Goal: Task Accomplishment & Management: Use online tool/utility

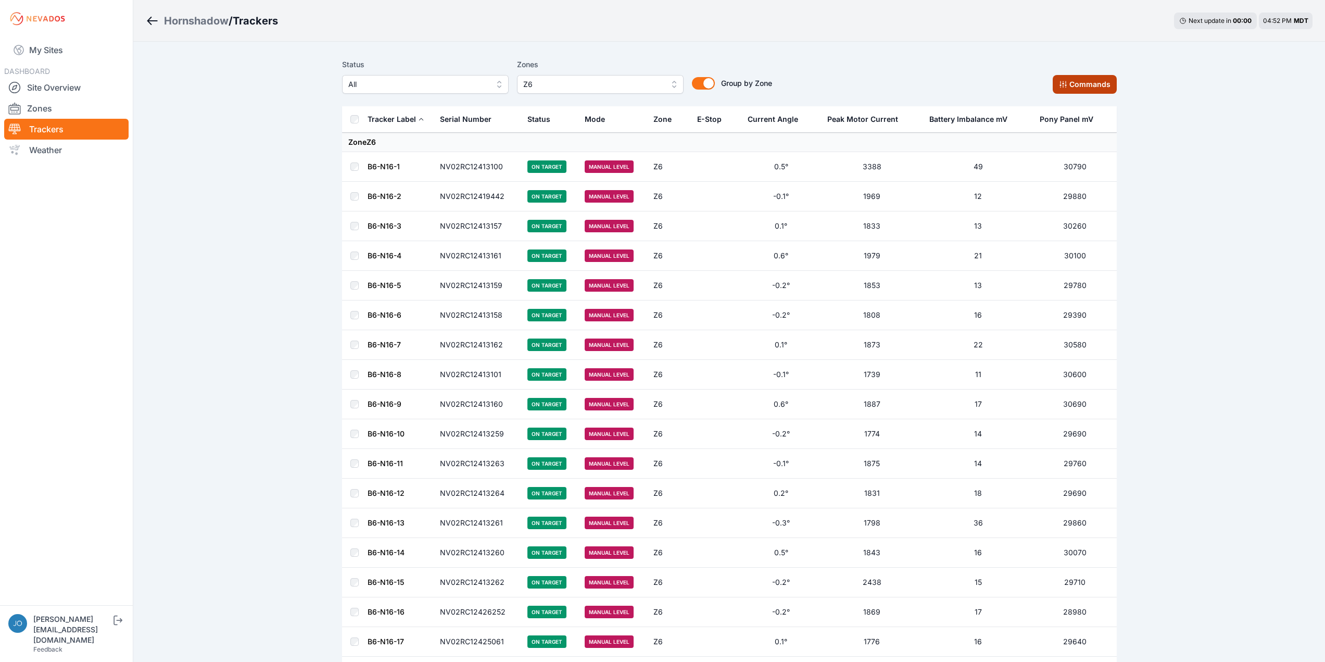
click at [1093, 85] on button "Commands" at bounding box center [1085, 84] width 64 height 19
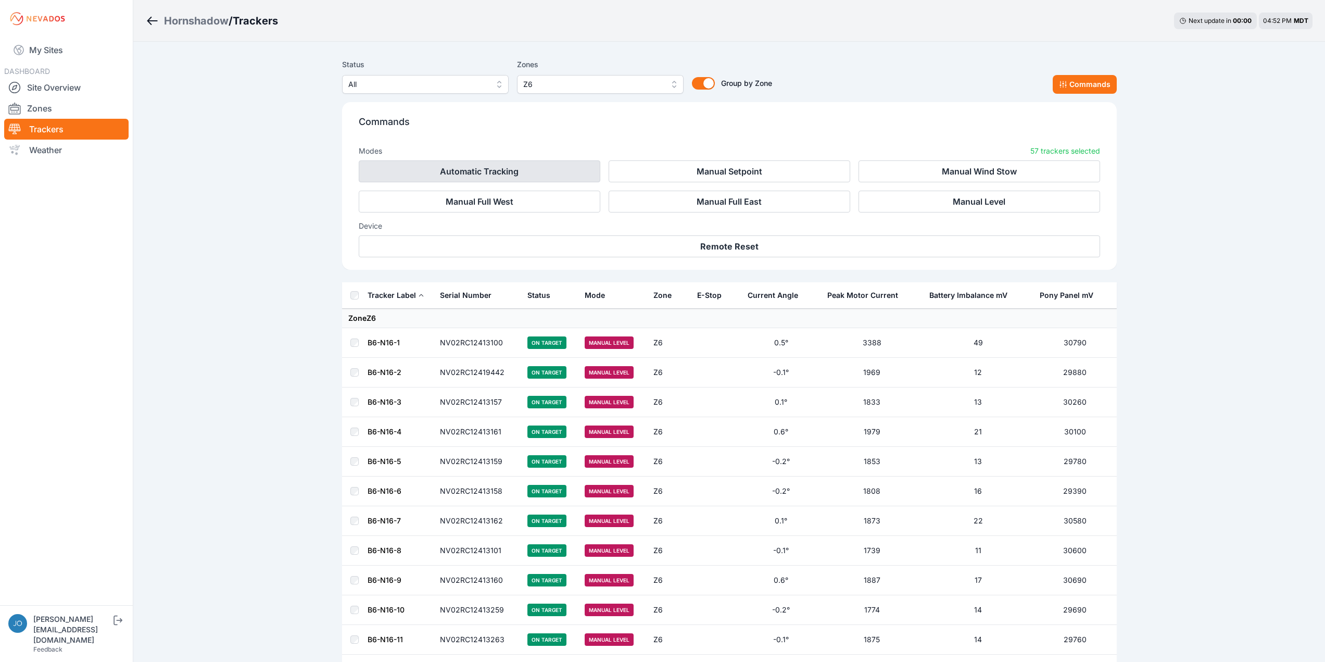
click at [477, 170] on button "Automatic Tracking" at bounding box center [480, 171] width 242 height 22
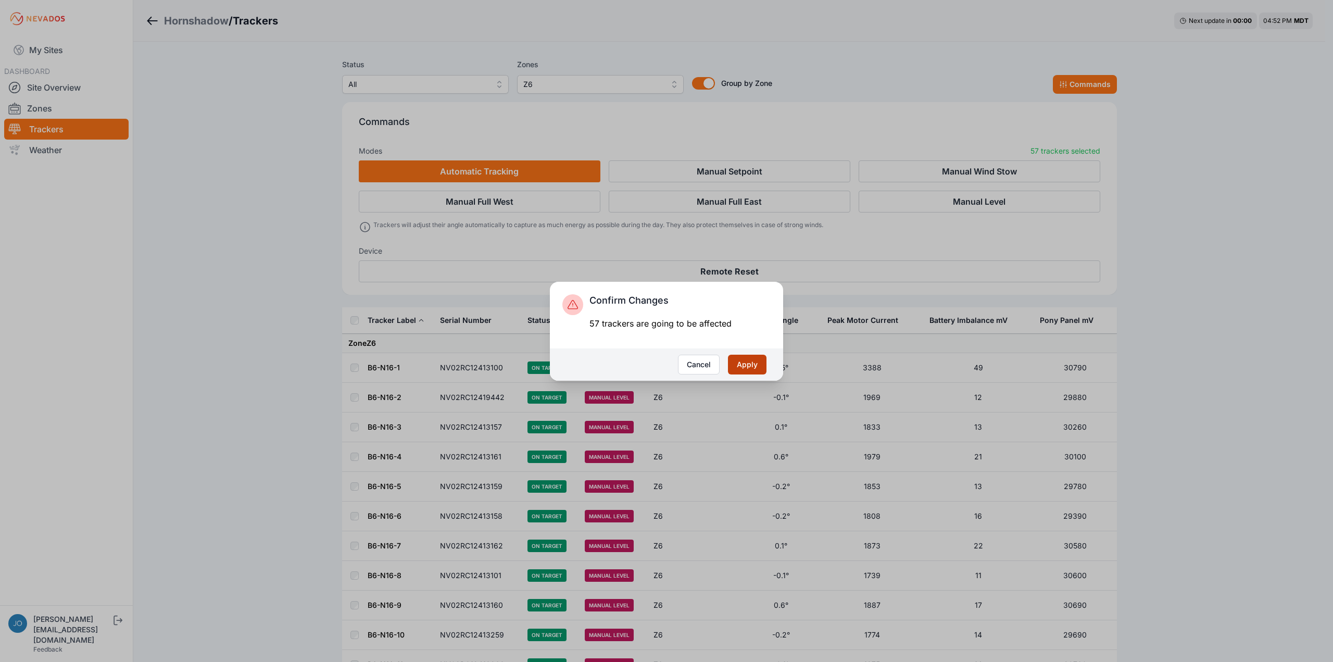
click at [755, 365] on button "Apply" at bounding box center [747, 365] width 39 height 20
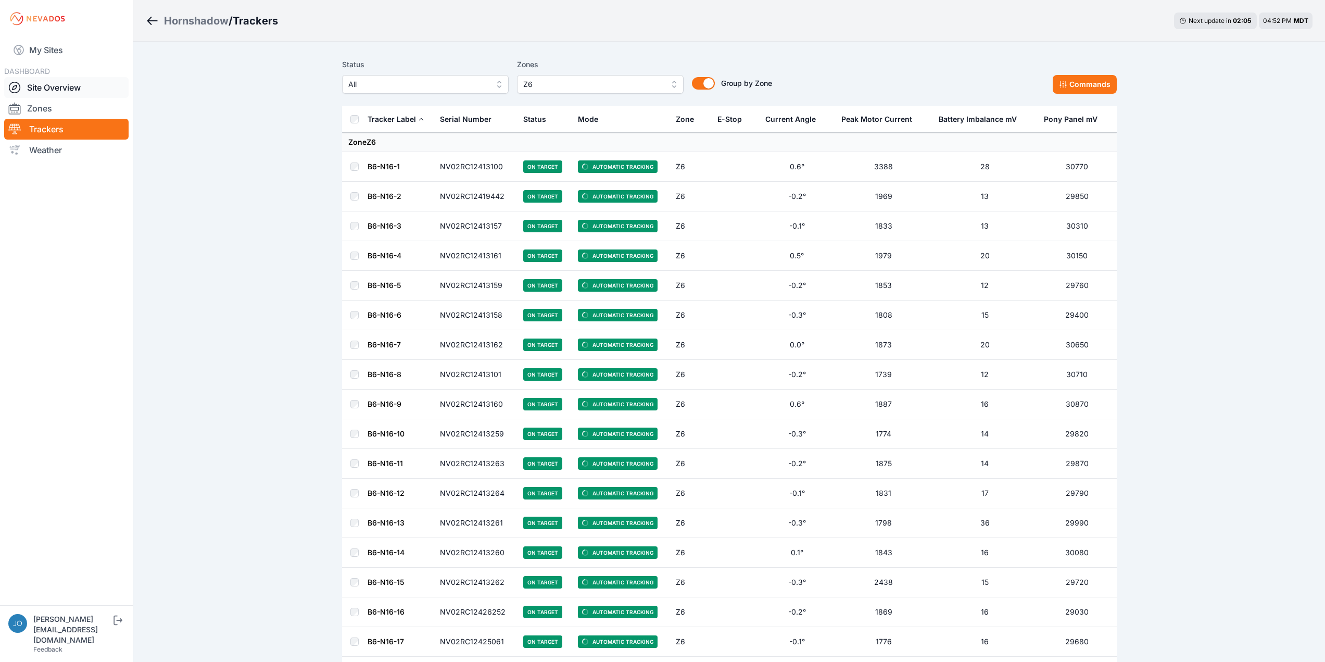
click at [44, 90] on link "Site Overview" at bounding box center [66, 87] width 124 height 21
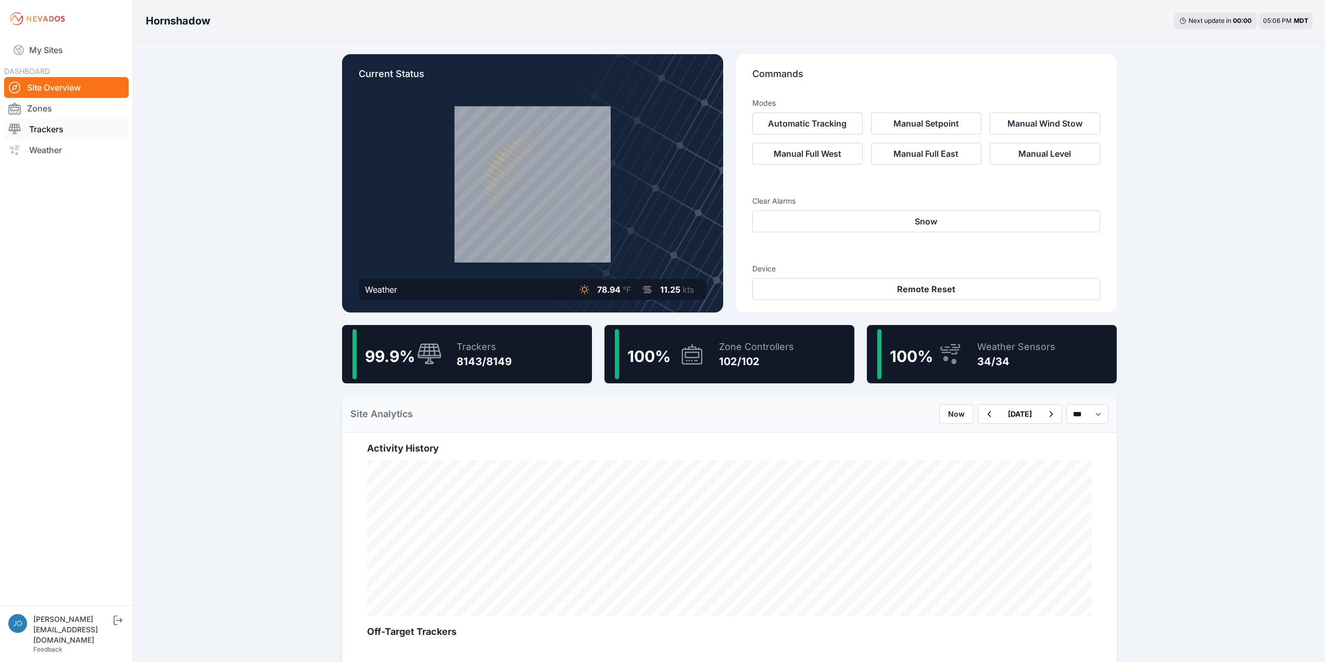
click at [61, 121] on link "Trackers" at bounding box center [66, 129] width 124 height 21
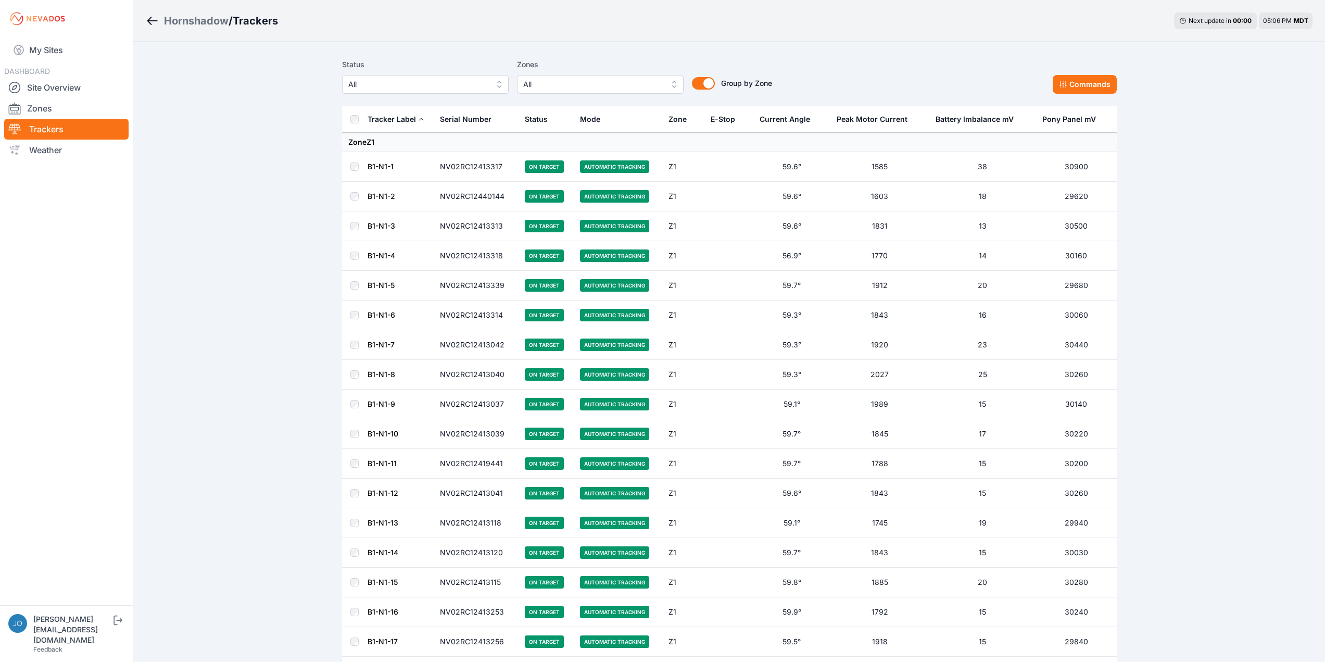
click at [552, 80] on span "All" at bounding box center [593, 84] width 140 height 12
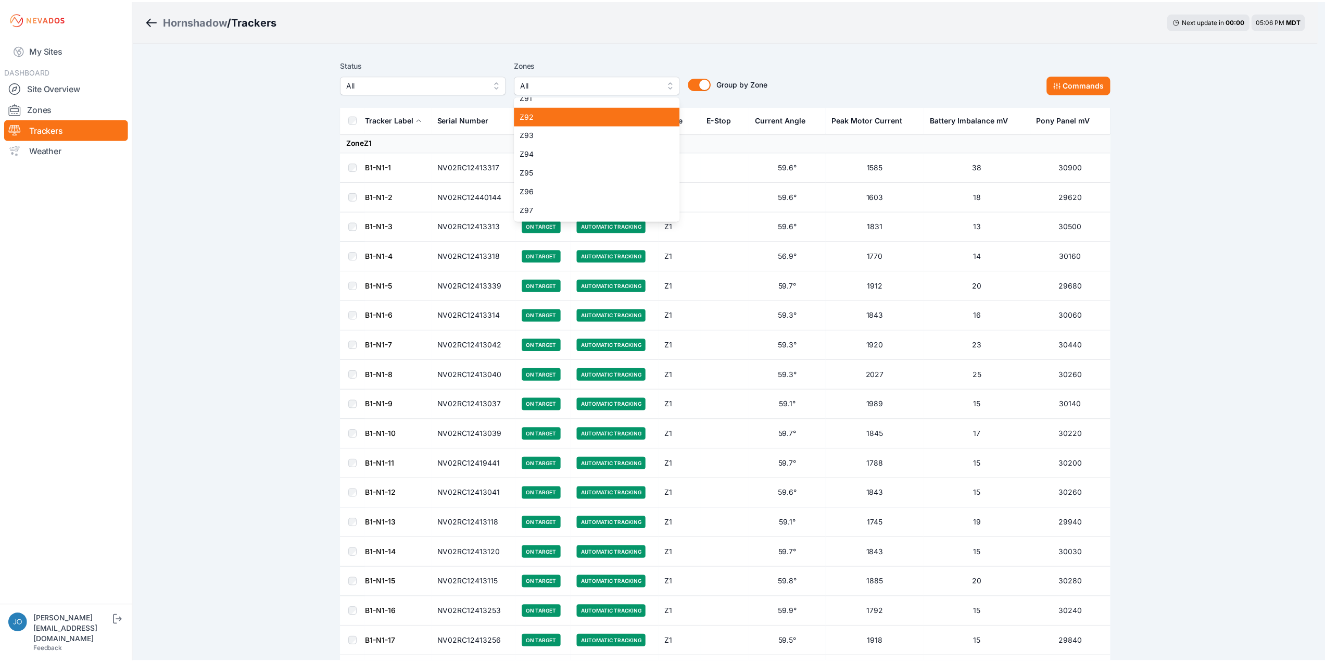
scroll to position [1791, 0]
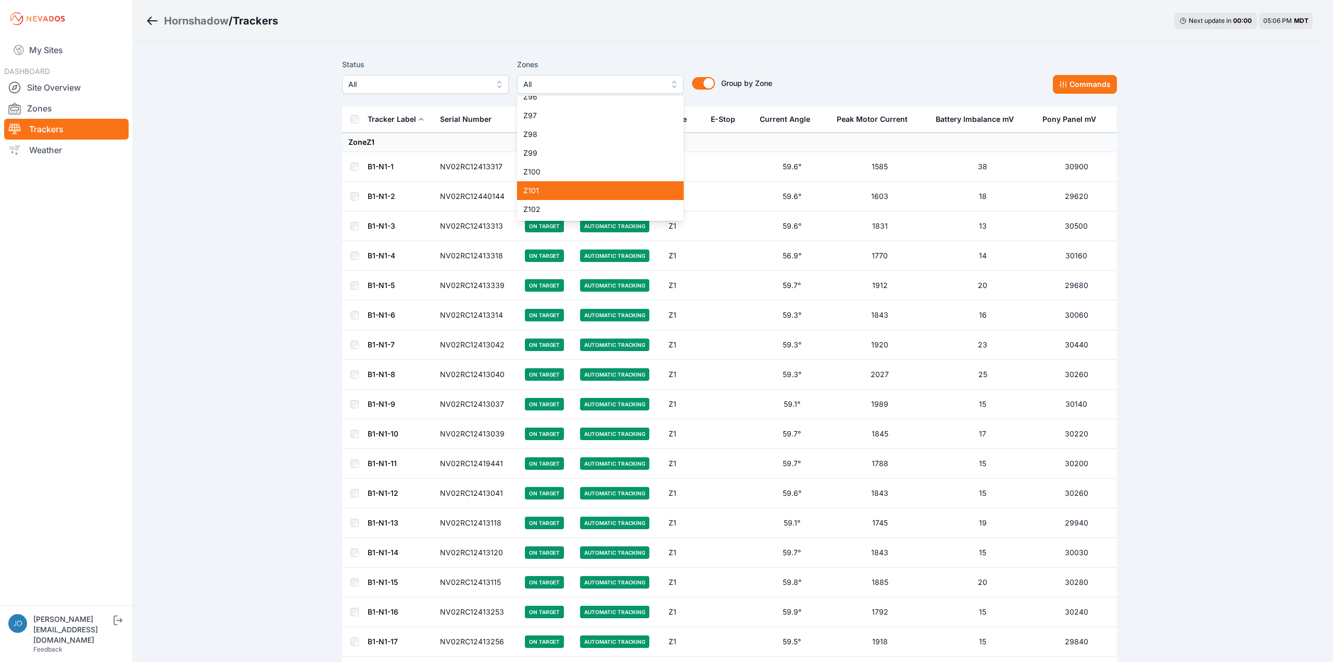
click at [607, 192] on span "Z101" at bounding box center [594, 190] width 142 height 10
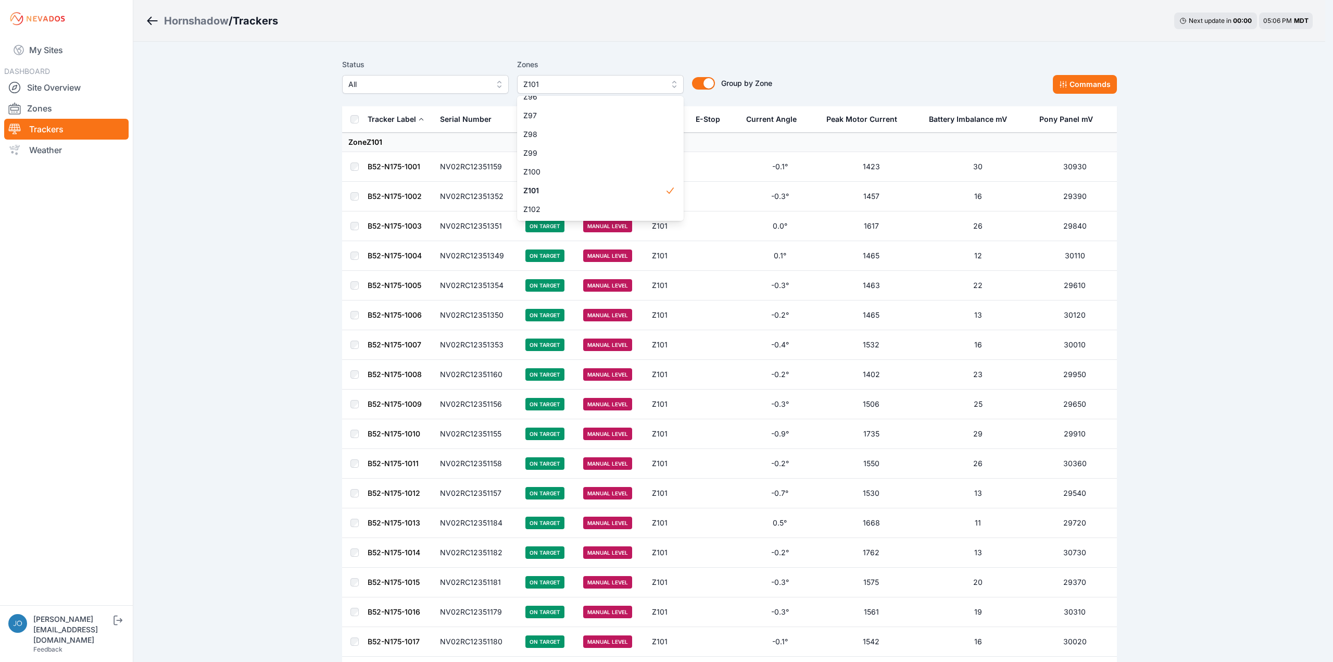
click at [354, 121] on main "Status All Zones Z101 Z1 Z2 Z3 Z4 Z5 Z6 Z7 Z8 Z9 Z10 Z11 Z12 Z13 Z14 Z15 Z16 Z1…" at bounding box center [729, 390] width 775 height 672
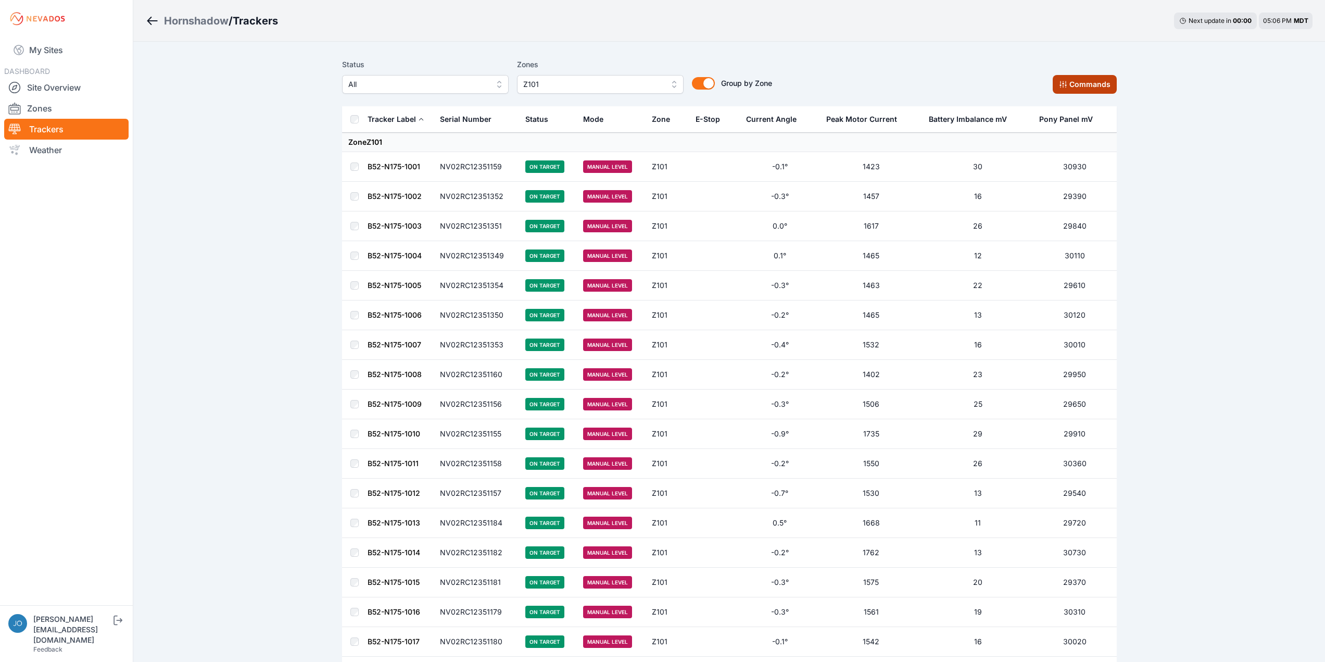
click at [1081, 89] on button "Commands" at bounding box center [1085, 84] width 64 height 19
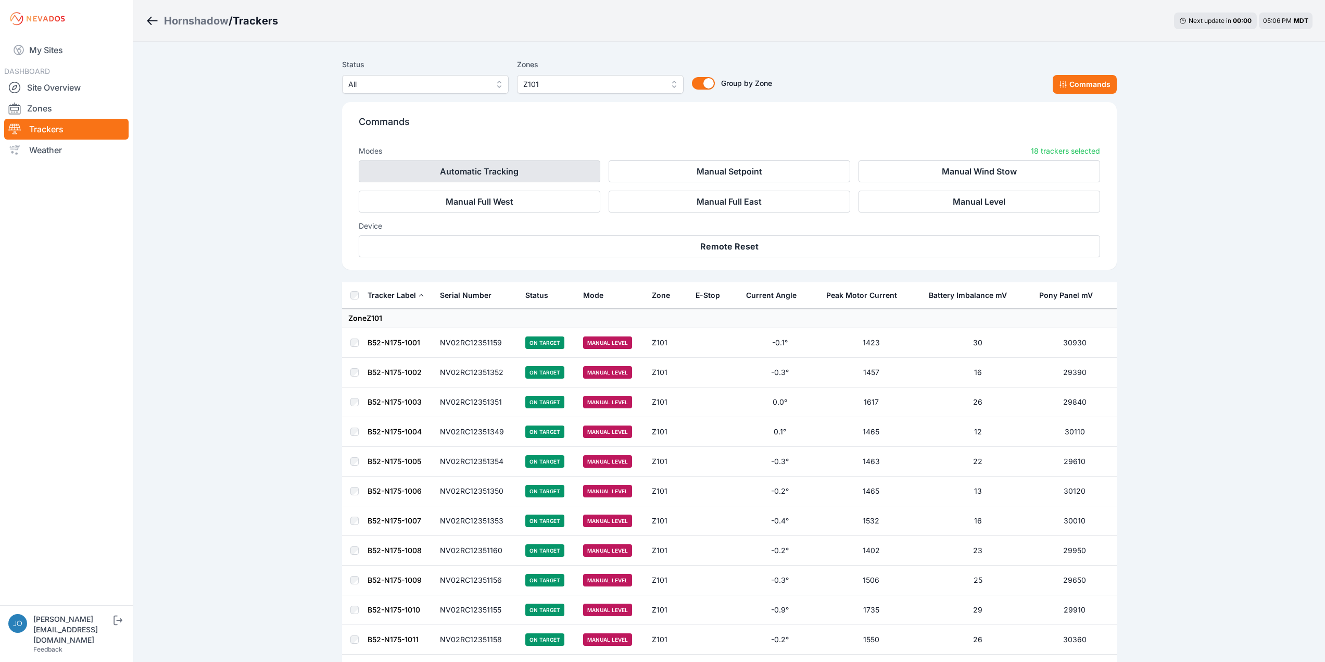
click at [490, 171] on button "Automatic Tracking" at bounding box center [480, 171] width 242 height 22
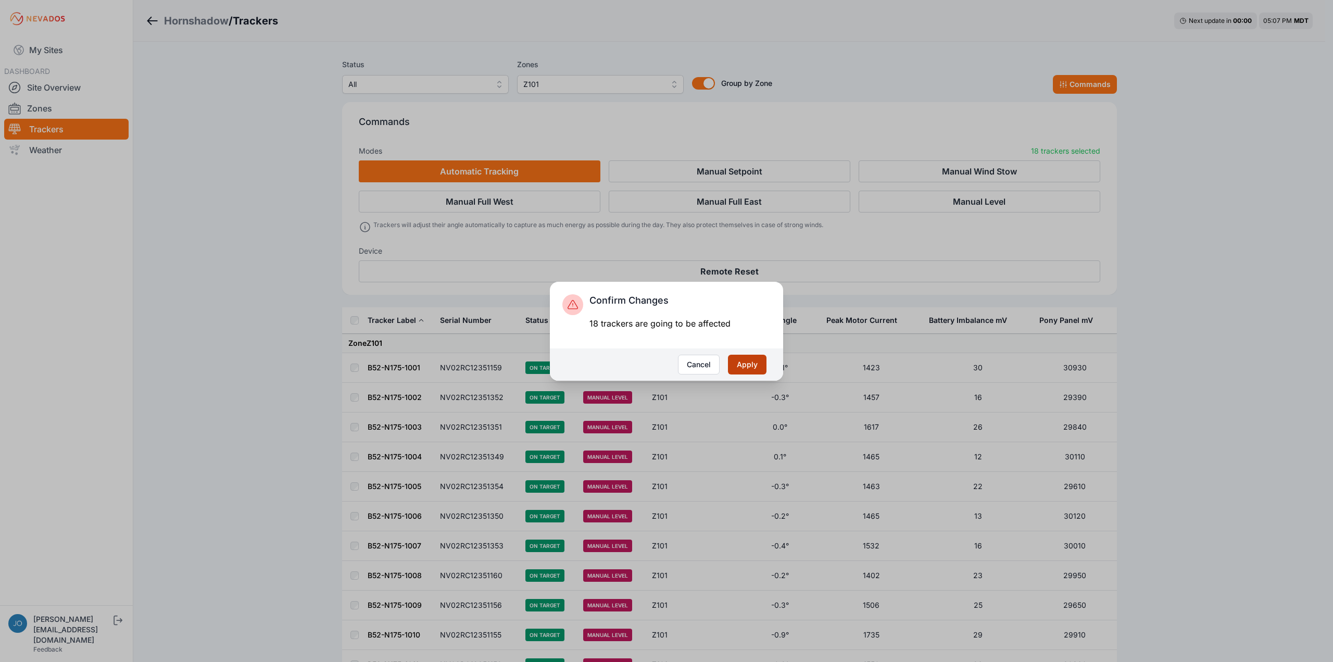
click at [749, 361] on button "Apply" at bounding box center [747, 365] width 39 height 20
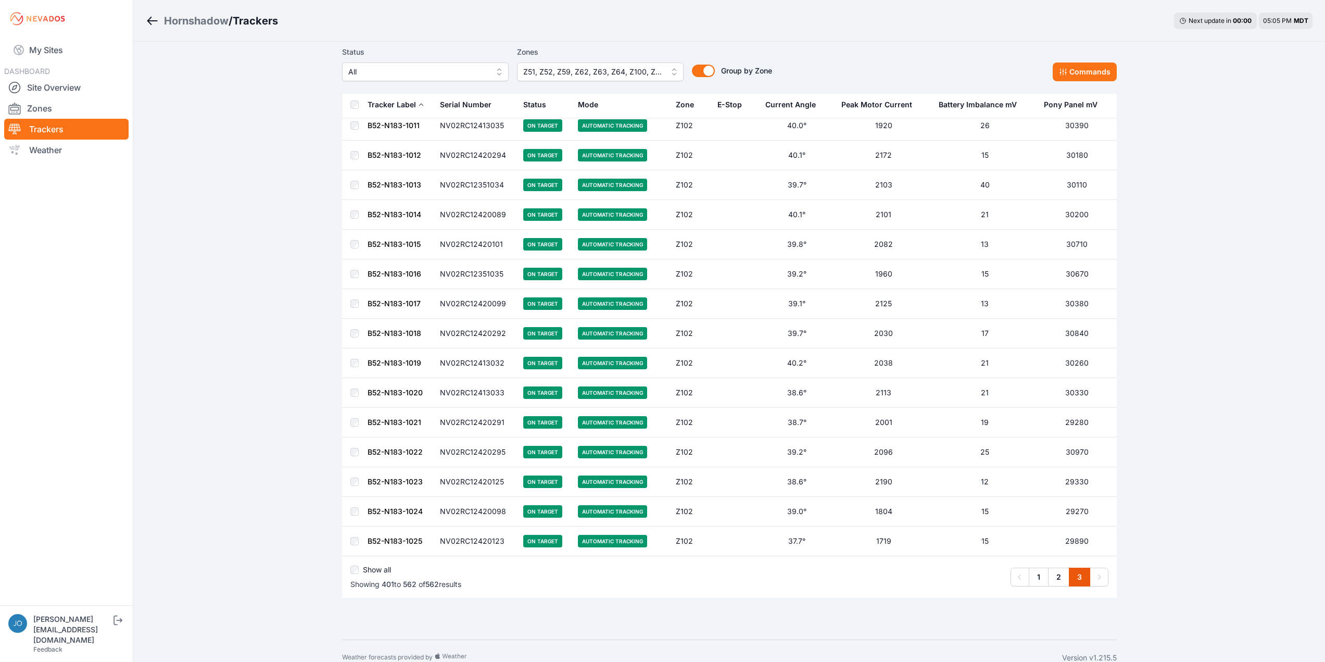
scroll to position [4475, 0]
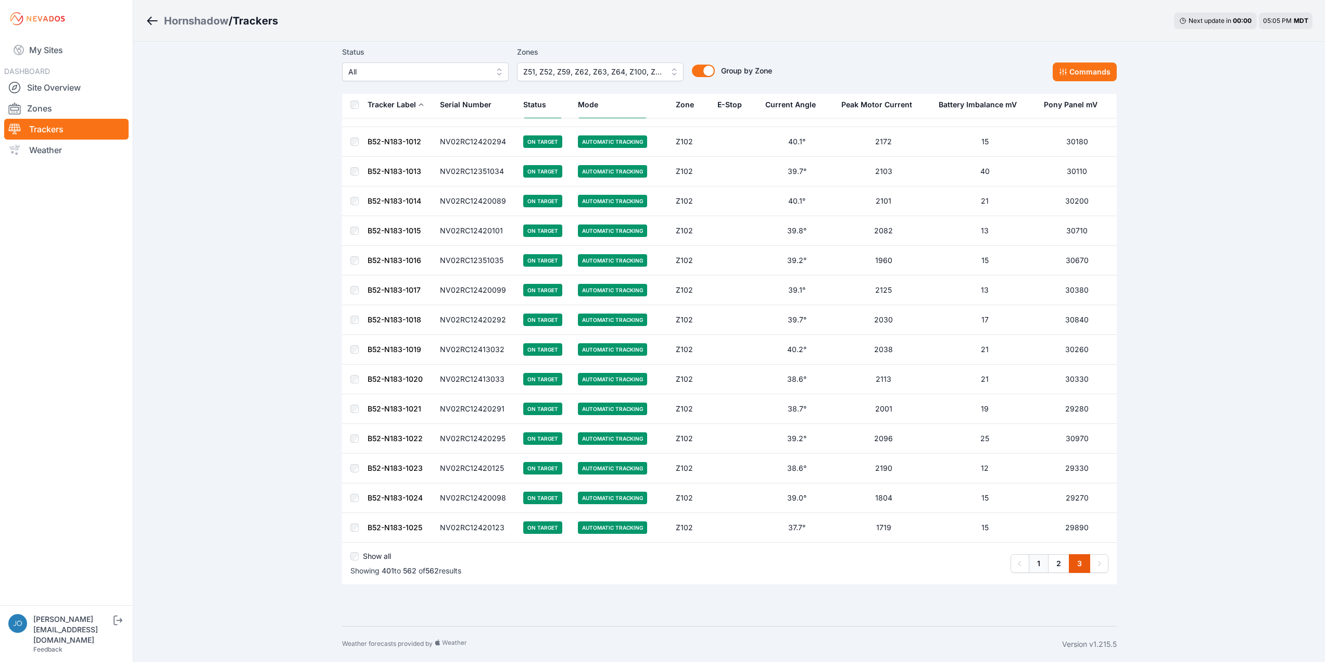
click at [1033, 558] on link "1" at bounding box center [1039, 563] width 20 height 19
click at [1039, 563] on link "1" at bounding box center [1039, 563] width 20 height 19
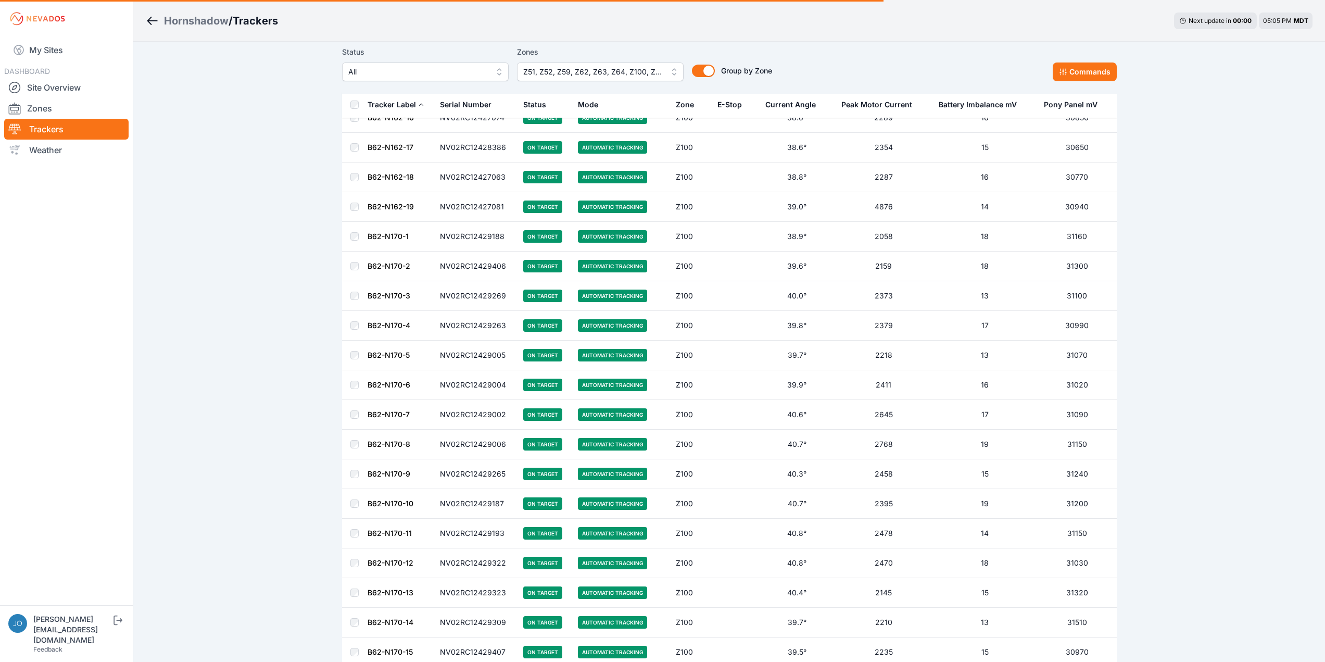
scroll to position [2496, 0]
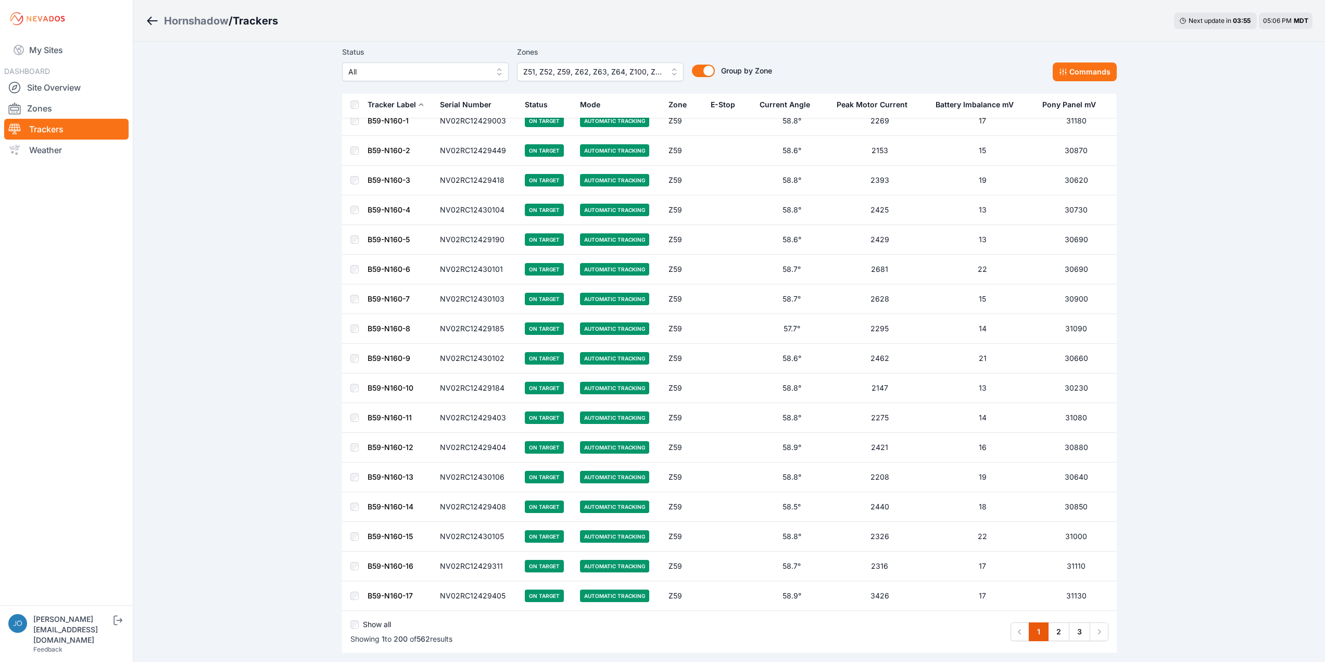
scroll to position [5583, 0]
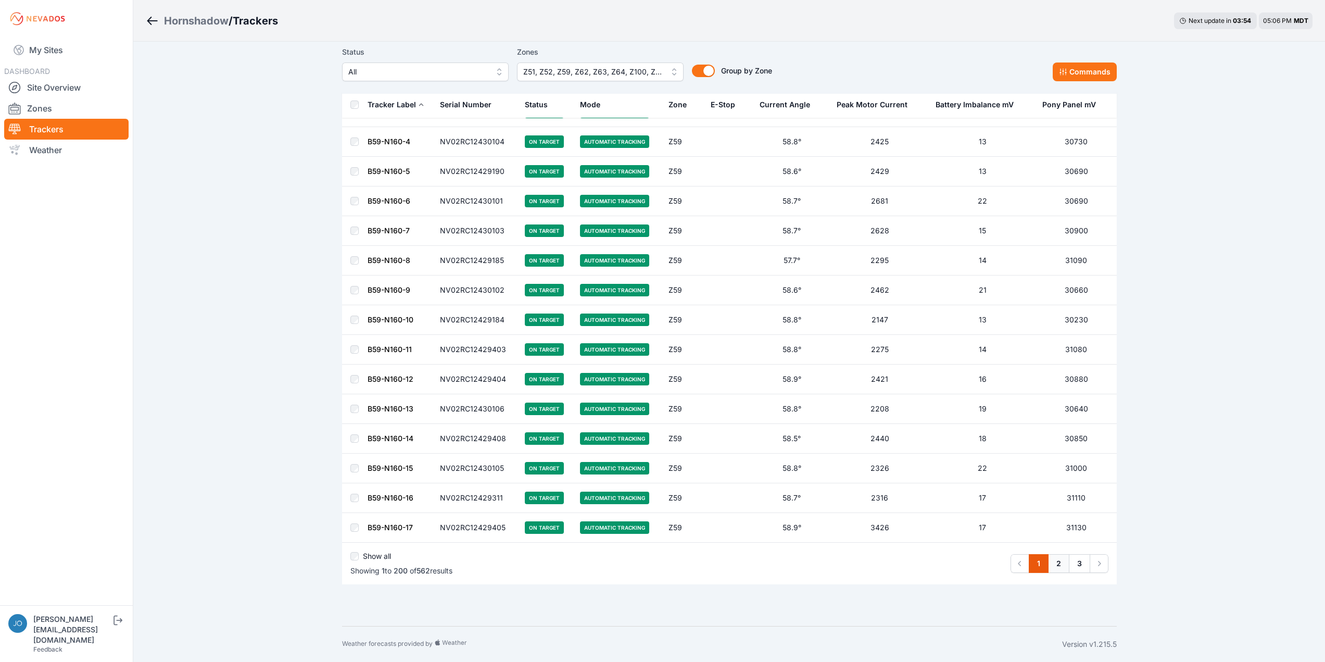
click at [1055, 557] on link "2" at bounding box center [1058, 563] width 21 height 19
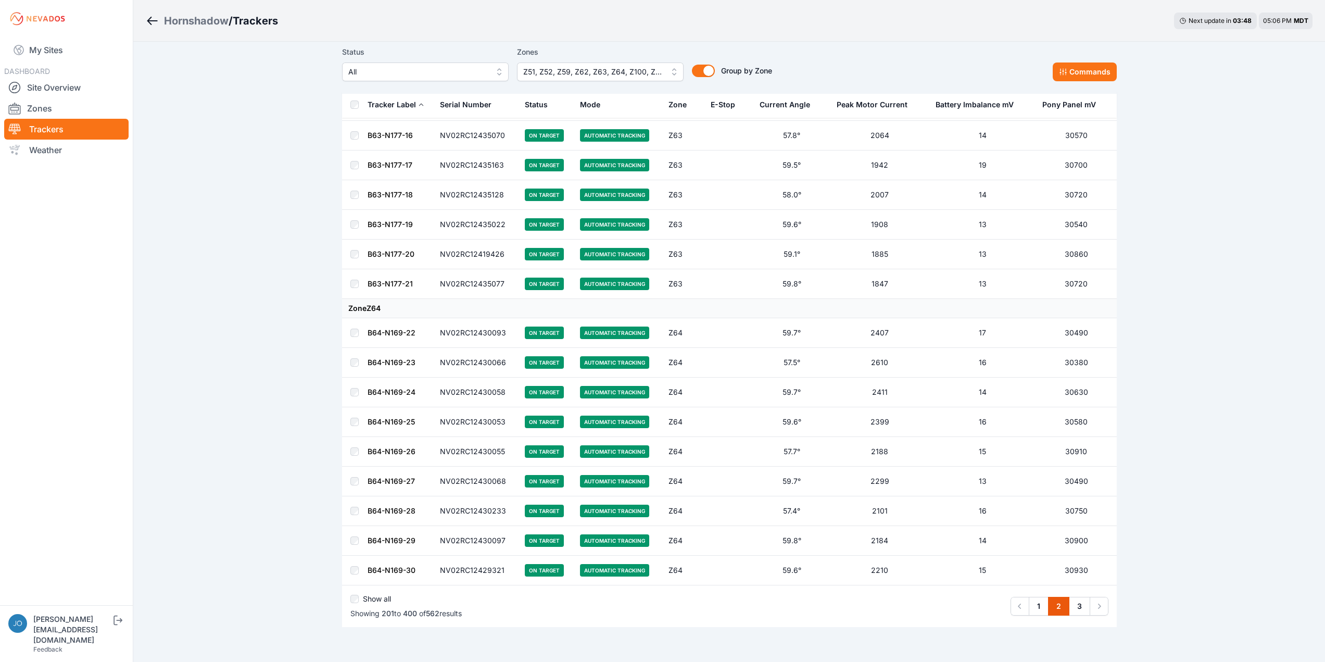
scroll to position [5603, 0]
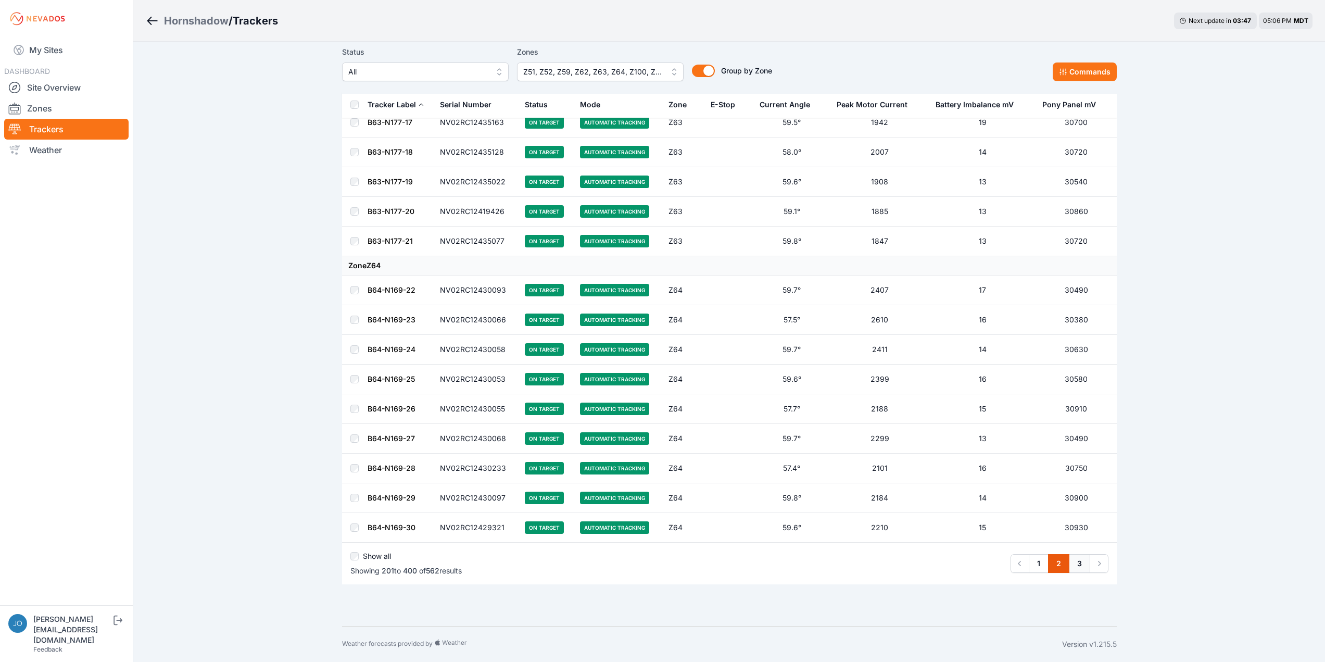
click at [1084, 564] on link "3" at bounding box center [1079, 563] width 21 height 19
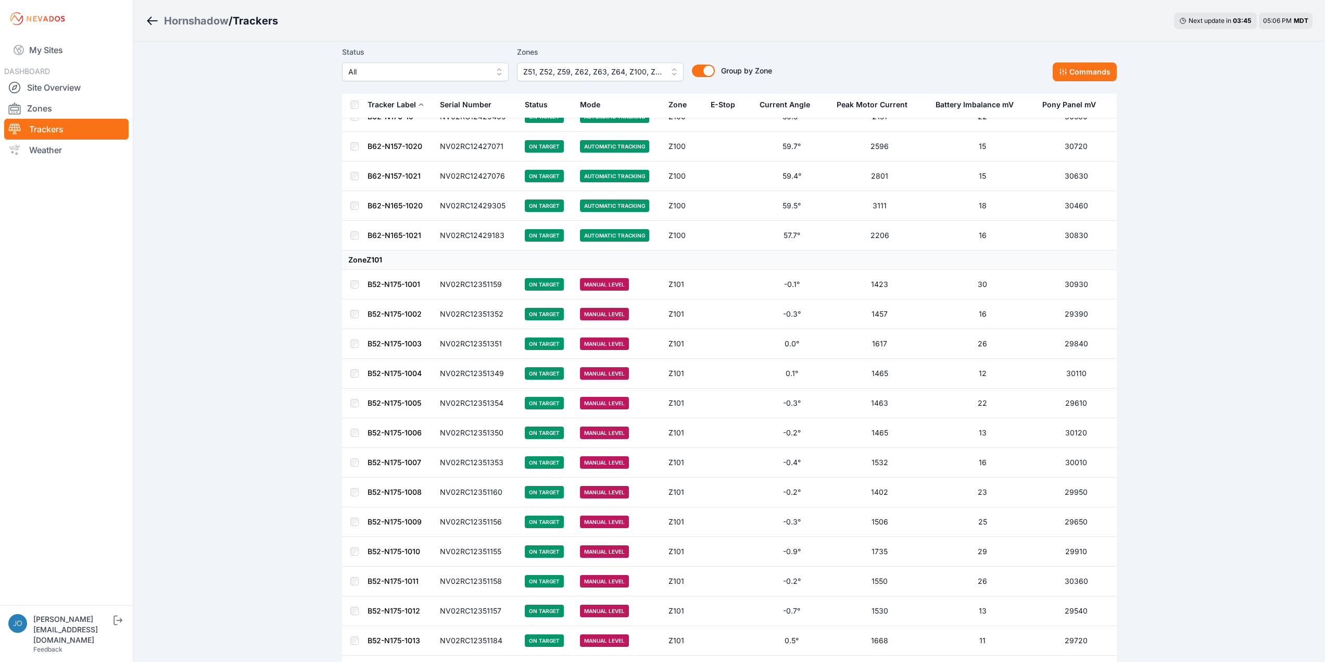
scroll to position [3644, 0]
